Goal: Information Seeking & Learning: Compare options

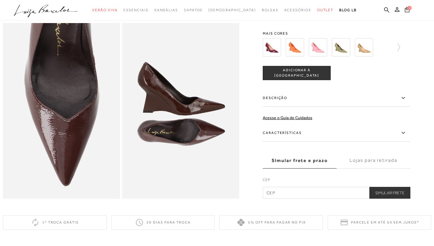
scroll to position [315, 0]
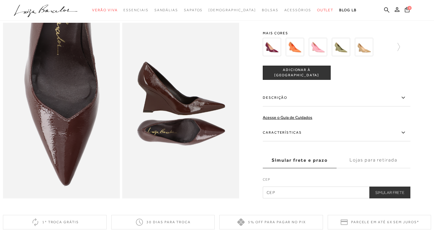
click at [400, 47] on div at bounding box center [337, 47] width 148 height 22
click at [396, 48] on icon at bounding box center [396, 47] width 8 height 8
click at [396, 48] on div at bounding box center [334, 47] width 127 height 22
click at [406, 48] on icon at bounding box center [406, 47] width 8 height 8
click at [308, 53] on img at bounding box center [305, 47] width 18 height 18
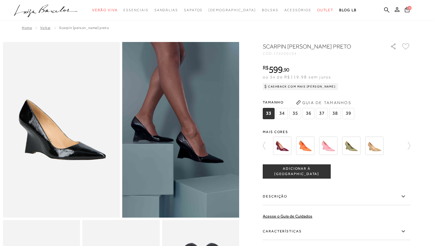
scroll to position [6, 0]
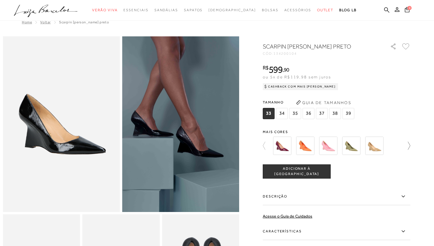
click at [408, 146] on icon at bounding box center [406, 145] width 8 height 8
click at [410, 144] on icon at bounding box center [406, 145] width 8 height 8
click at [263, 147] on icon at bounding box center [267, 145] width 8 height 8
click at [265, 146] on icon at bounding box center [267, 145] width 8 height 8
click at [377, 148] on img at bounding box center [374, 145] width 18 height 18
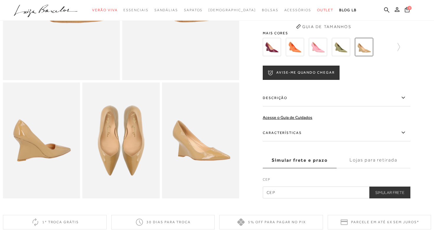
scroll to position [140, 0]
